Goal: Task Accomplishment & Management: Complete application form

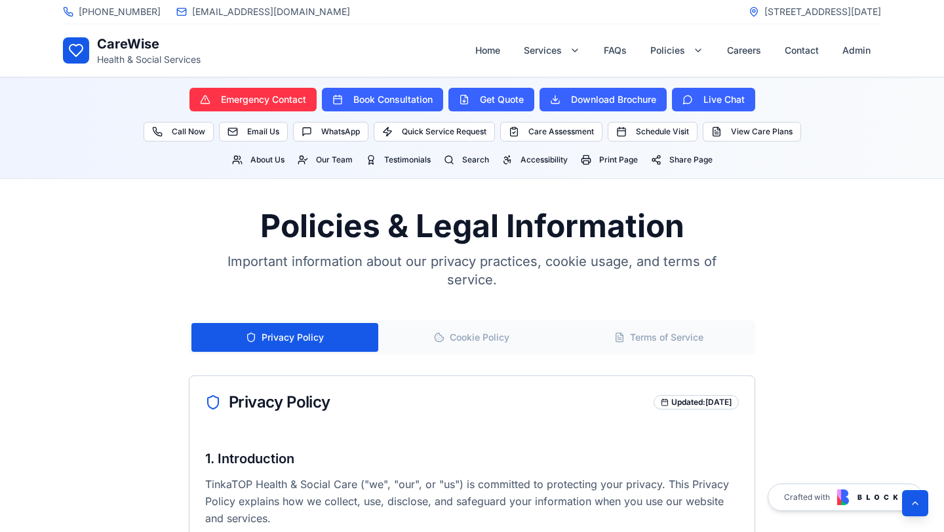
scroll to position [399, 0]
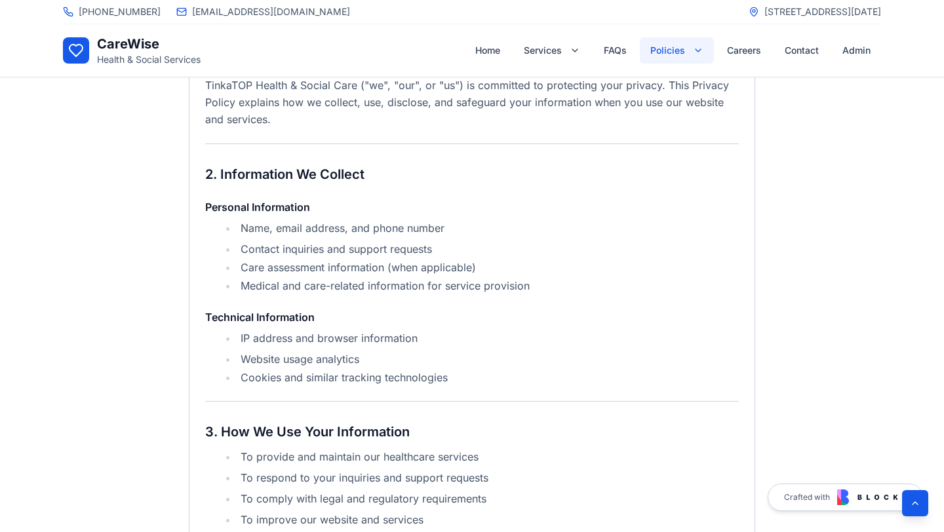
click at [683, 42] on html "[PHONE_NUMBER] [EMAIL_ADDRESS][DOMAIN_NAME] [STREET_ADDRESS][DATE] Open navigat…" at bounding box center [472, 517] width 944 height 1833
click at [556, 45] on html "[PHONE_NUMBER] [EMAIL_ADDRESS][DOMAIN_NAME] [STREET_ADDRESS][DATE] Open navigat…" at bounding box center [472, 517] width 944 height 1833
click at [714, 267] on li "Care assessment information (when applicable)" at bounding box center [480, 268] width 516 height 16
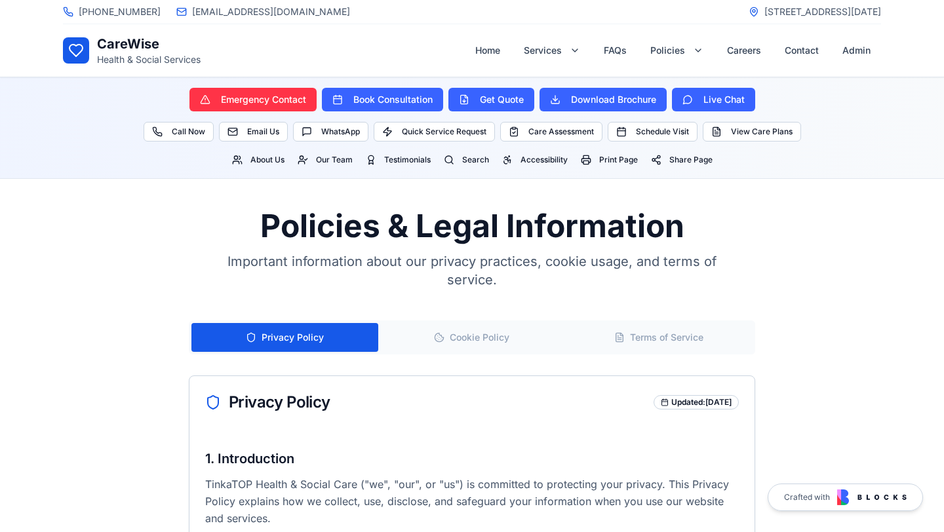
click at [117, 45] on h1 "CareWise" at bounding box center [149, 44] width 104 height 18
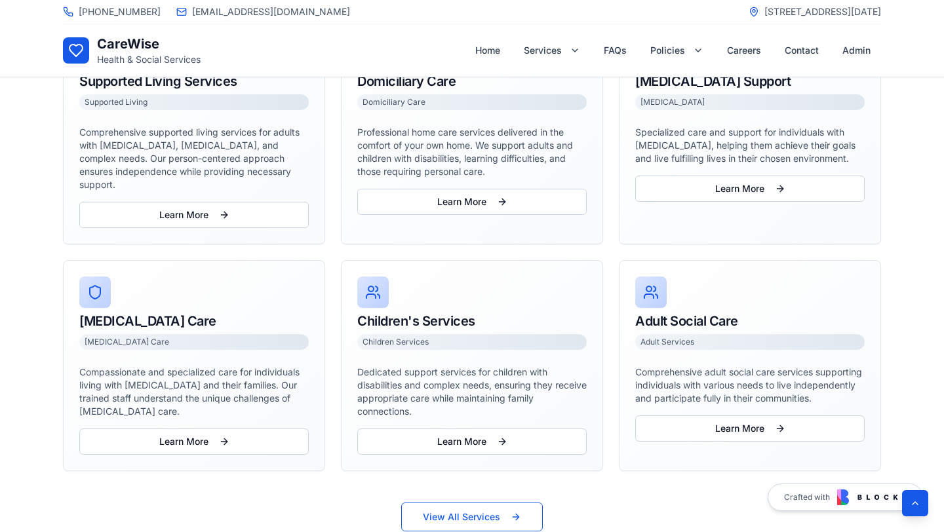
scroll to position [890, 0]
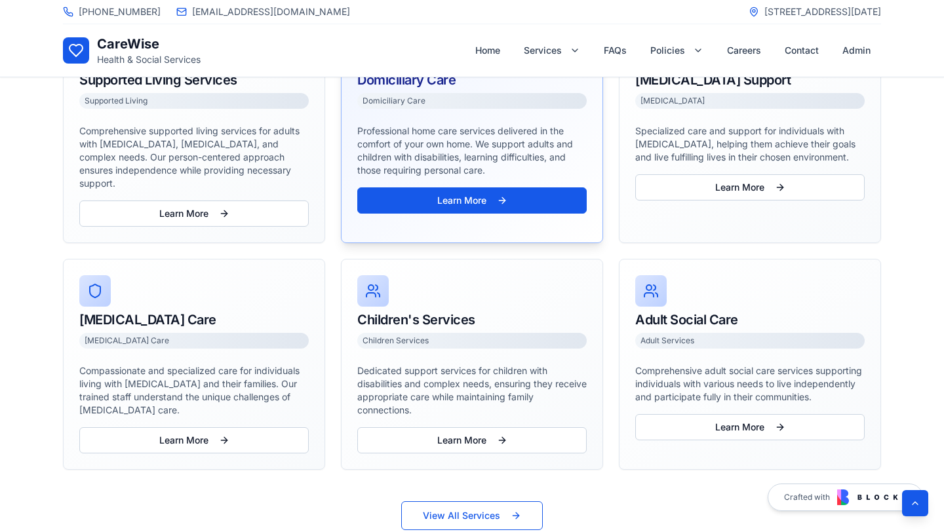
click at [428, 197] on button "Learn More" at bounding box center [471, 200] width 229 height 26
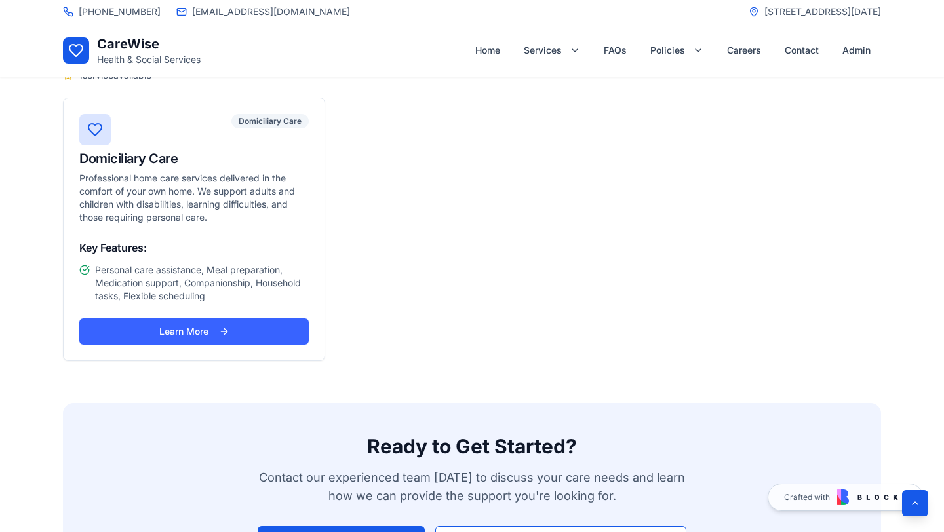
scroll to position [177, 0]
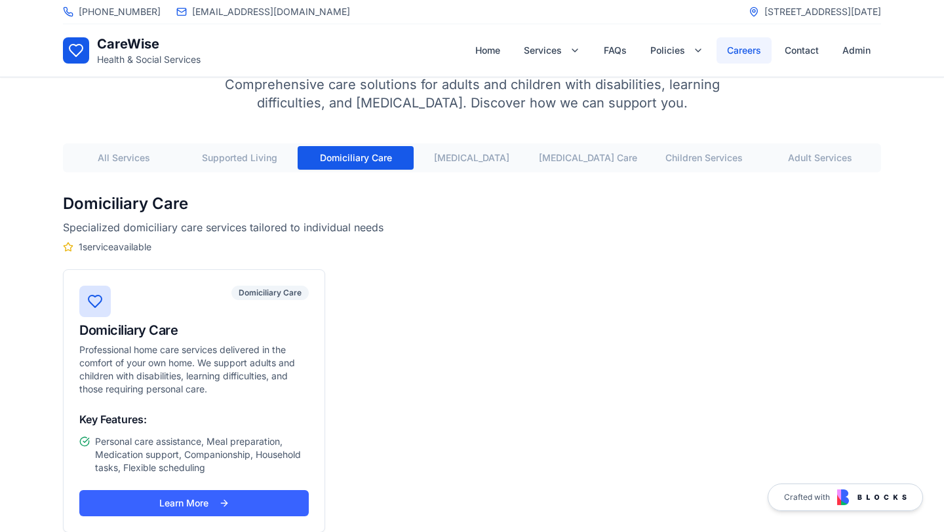
click at [740, 53] on button "Careers" at bounding box center [743, 50] width 55 height 26
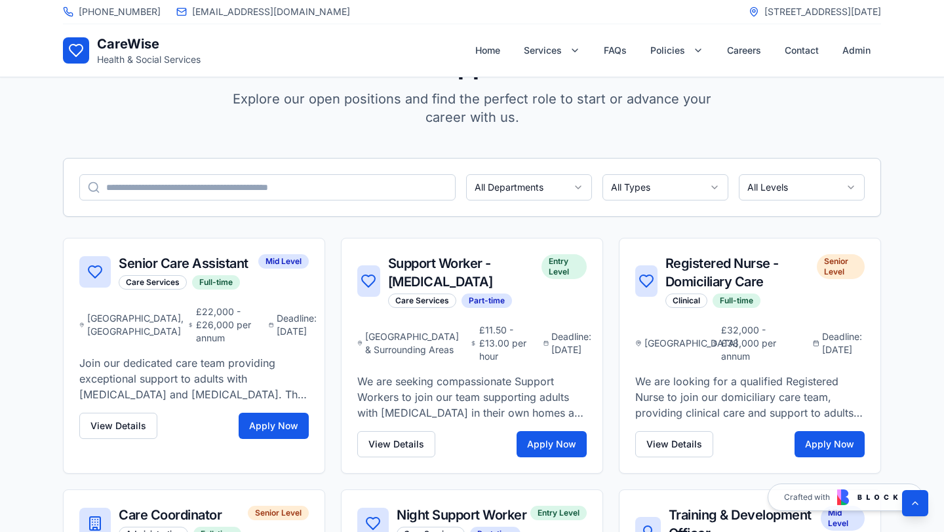
scroll to position [782, 0]
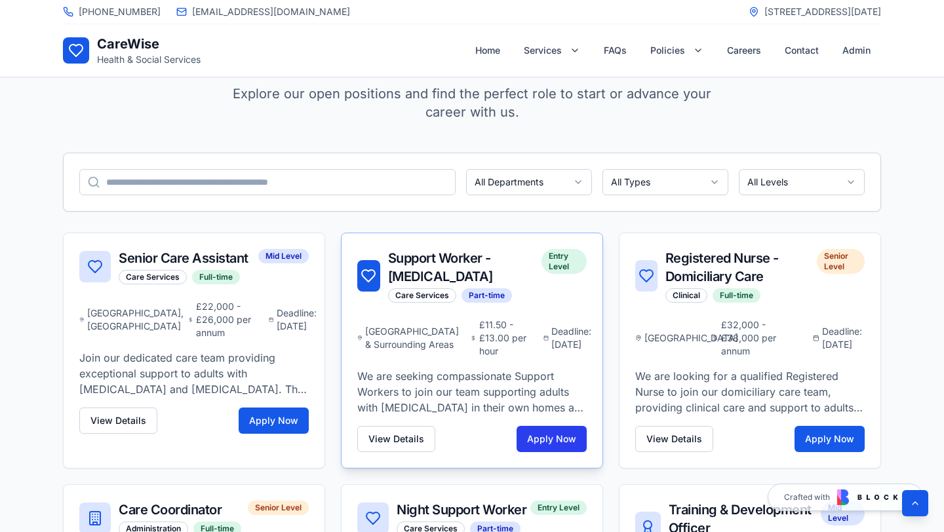
click at [549, 438] on button "Apply Now" at bounding box center [551, 439] width 70 height 26
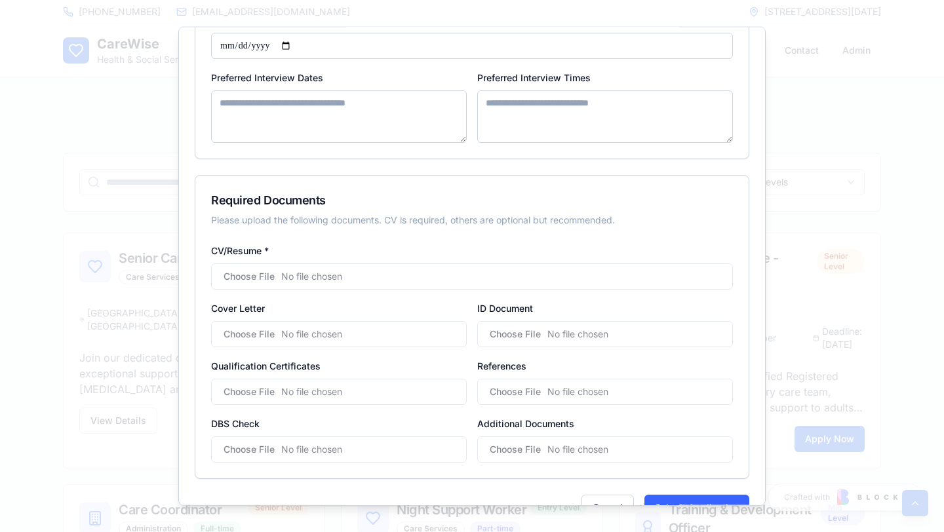
scroll to position [828, 0]
